Goal: Task Accomplishment & Management: Manage account settings

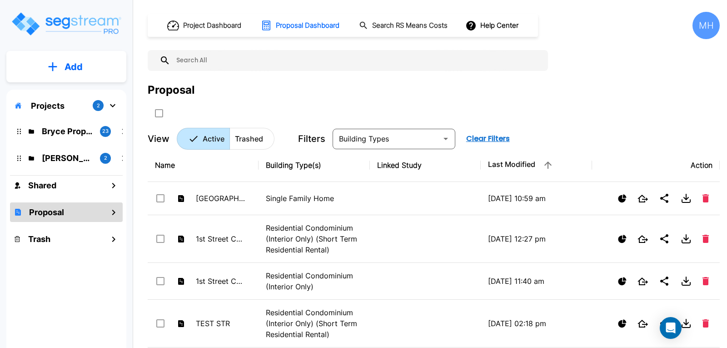
click at [58, 104] on p "Projects" at bounding box center [48, 105] width 34 height 12
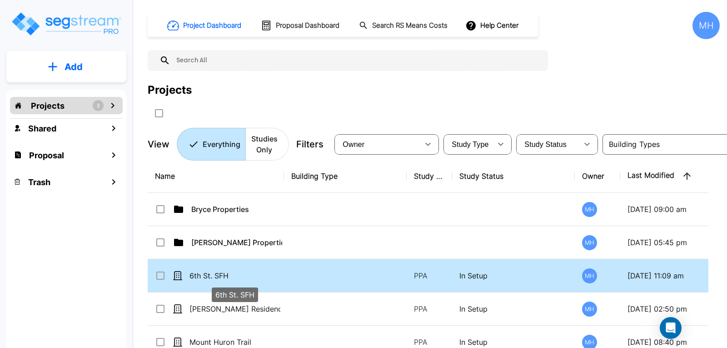
click at [229, 275] on p "6th St. SFH" at bounding box center [234, 275] width 91 height 11
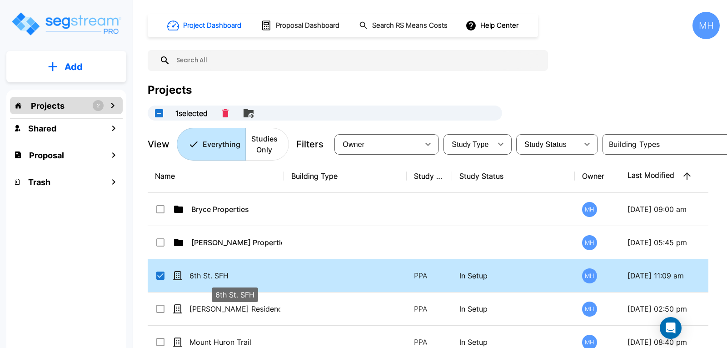
click at [239, 274] on p "6th St. SFH" at bounding box center [234, 275] width 91 height 11
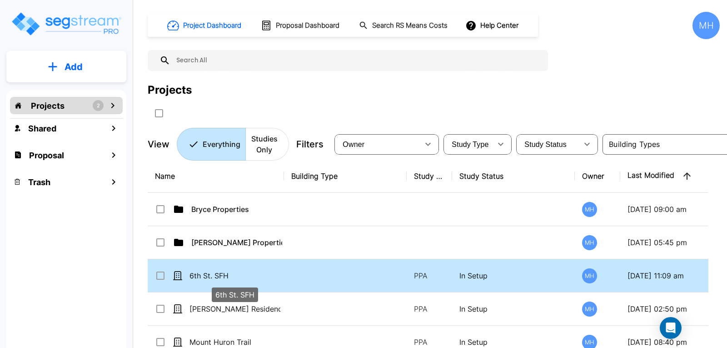
click at [239, 272] on p "6th St. SFH" at bounding box center [234, 275] width 91 height 11
checkbox input "true"
click at [239, 272] on p "6th St. SFH" at bounding box center [234, 275] width 91 height 11
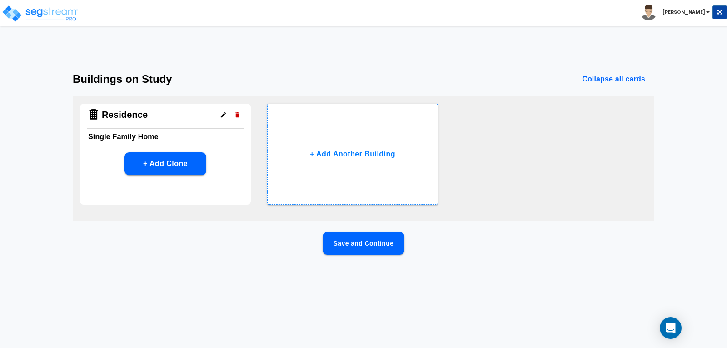
click at [350, 247] on button "Save and Continue" at bounding box center [364, 243] width 82 height 23
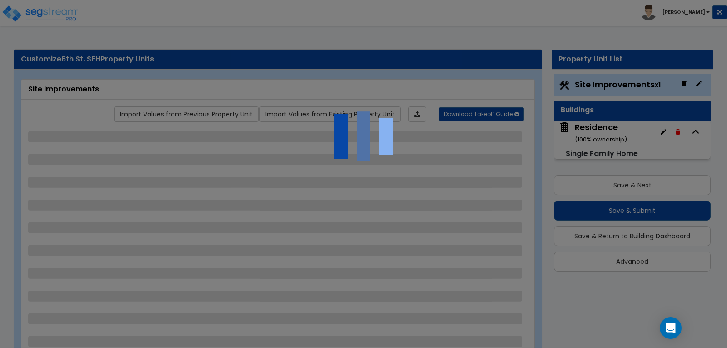
select select "2"
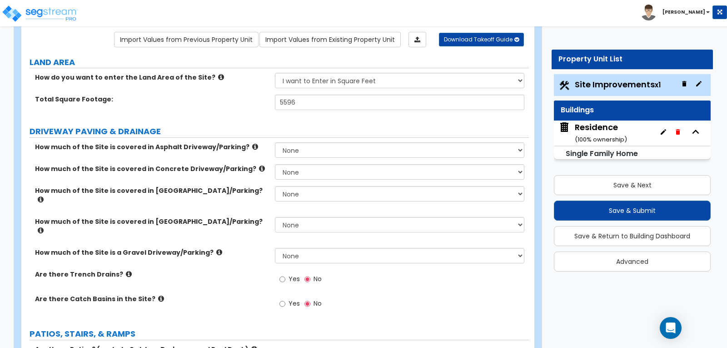
scroll to position [91, 0]
